Goal: Communication & Community: Answer question/provide support

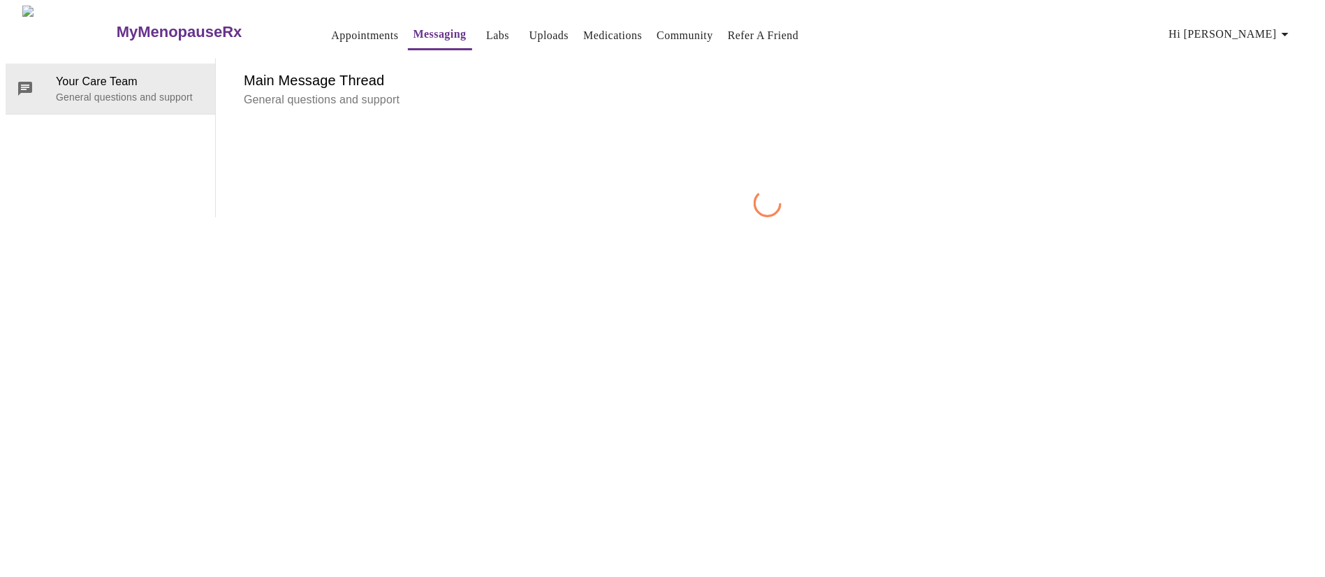
scroll to position [52, 0]
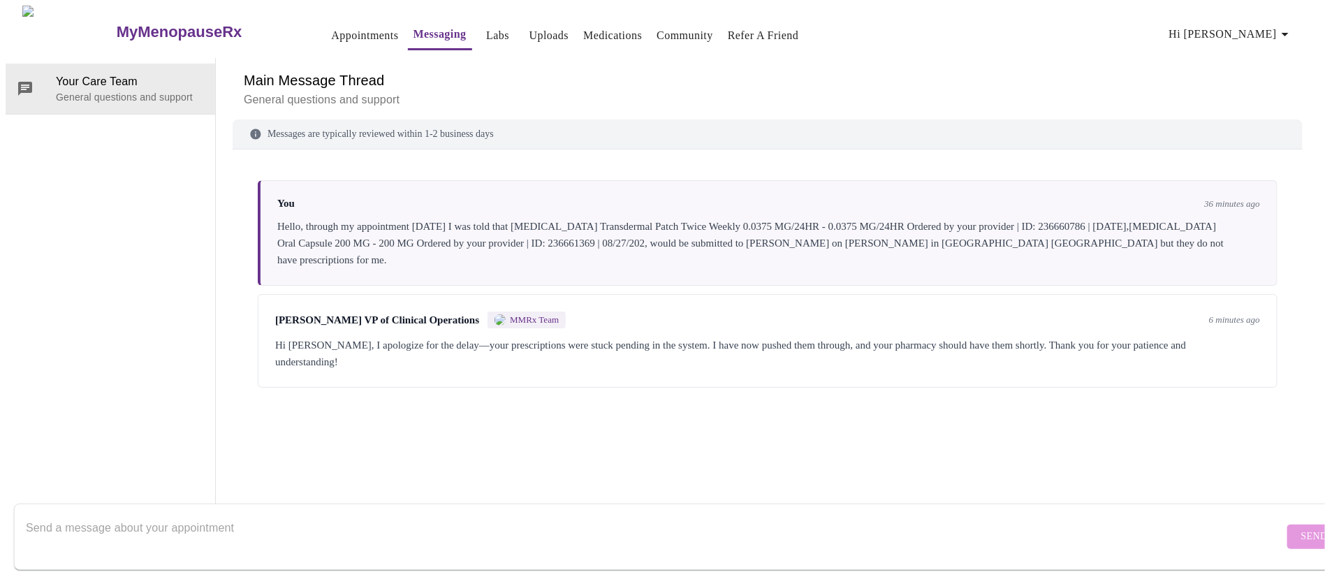
click at [911, 537] on textarea "Send a message about your appointment" at bounding box center [655, 536] width 1258 height 45
click at [613, 525] on textarea "Send a message about your appointment" at bounding box center [655, 536] width 1258 height 45
type textarea "n"
type textarea "No worries.. Thank you so much."
click at [1302, 528] on span "Send" at bounding box center [1315, 536] width 27 height 17
